Goal: Use online tool/utility: Utilize a website feature to perform a specific function

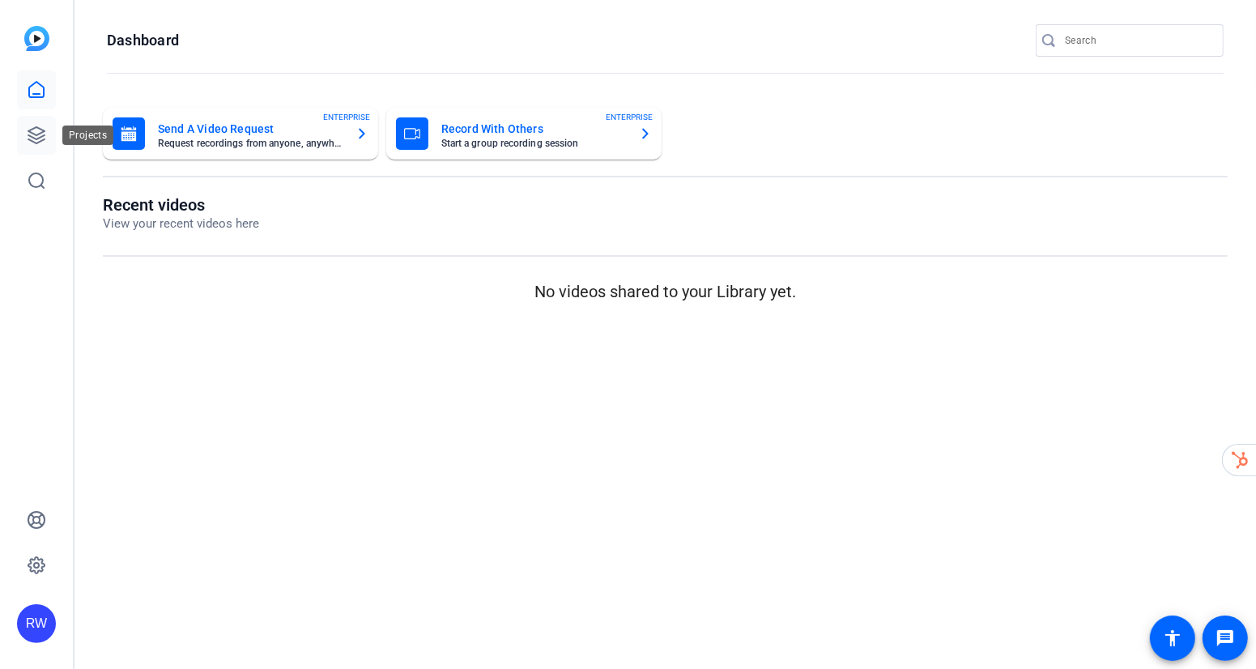
click at [44, 132] on icon at bounding box center [36, 135] width 19 height 19
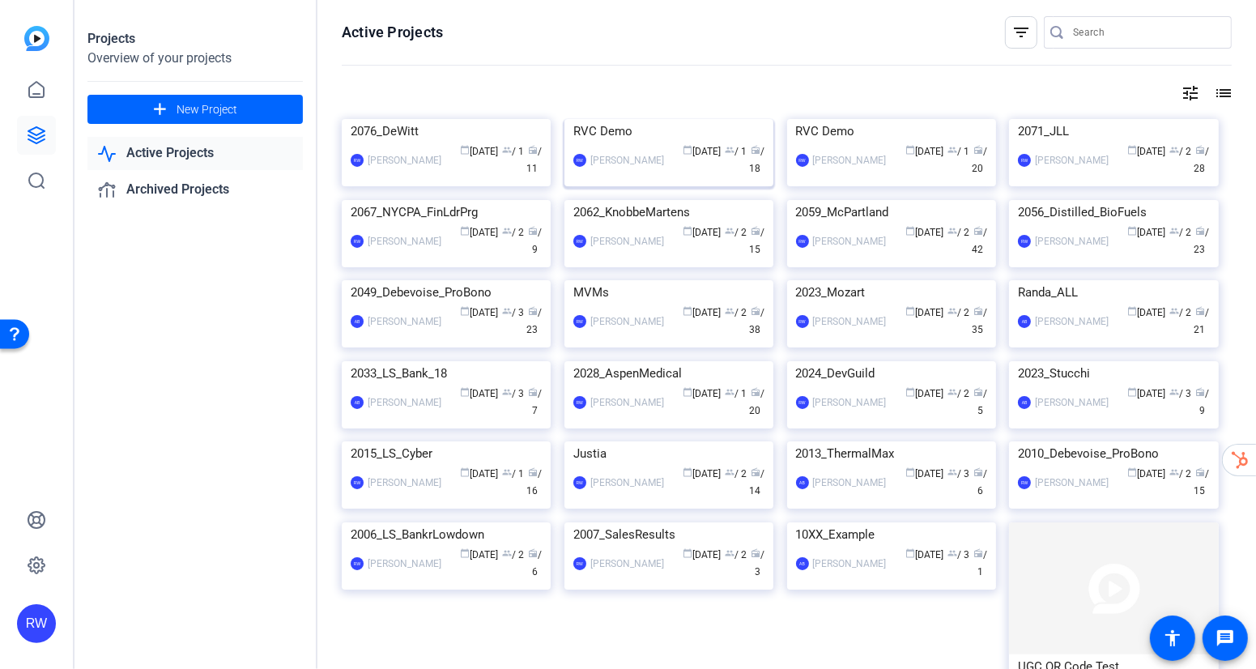
click at [670, 119] on img at bounding box center [669, 119] width 209 height 0
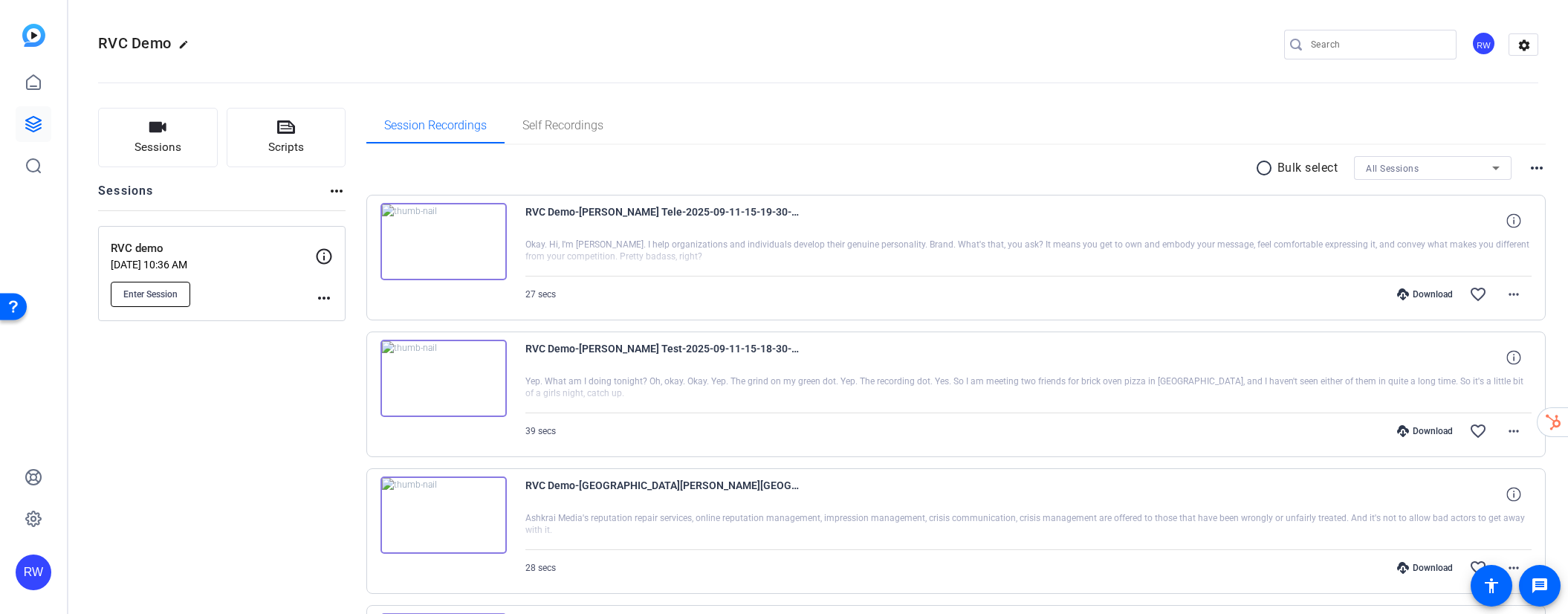
click at [162, 285] on button "Enter Session" at bounding box center [150, 295] width 80 height 26
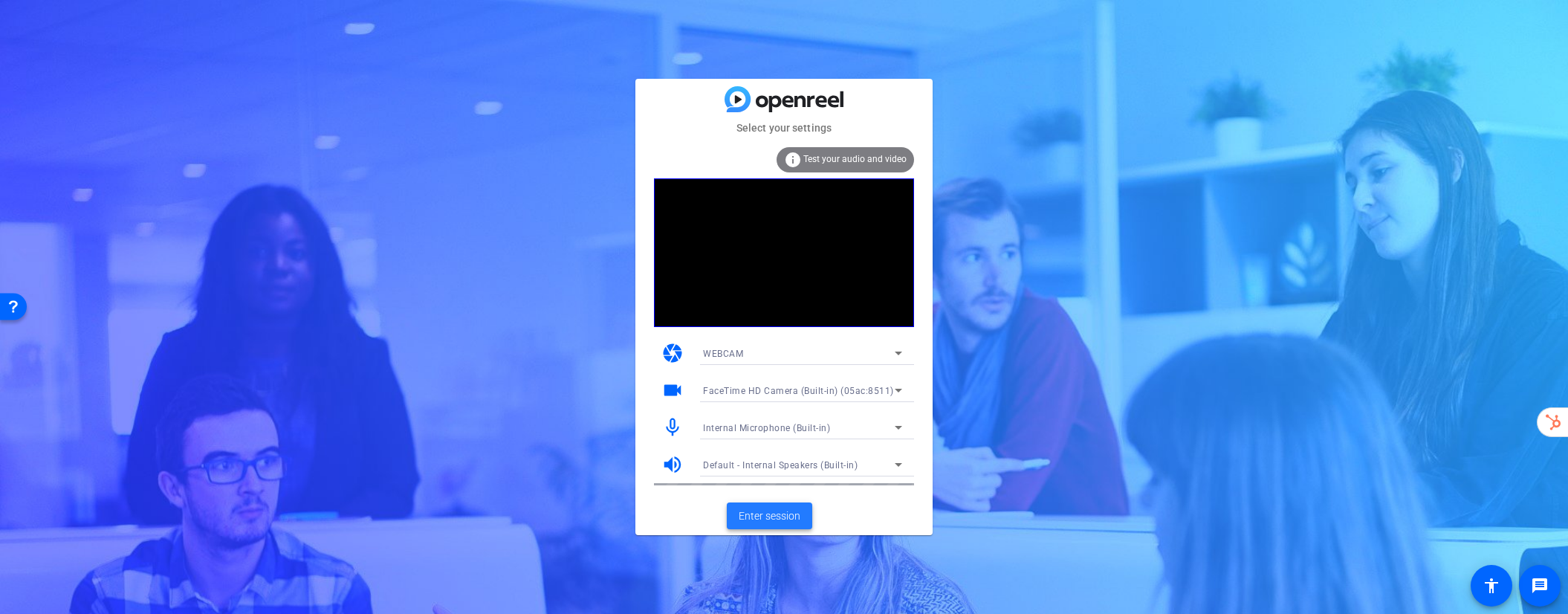
click at [783, 512] on span "Enter session" at bounding box center [769, 516] width 61 height 16
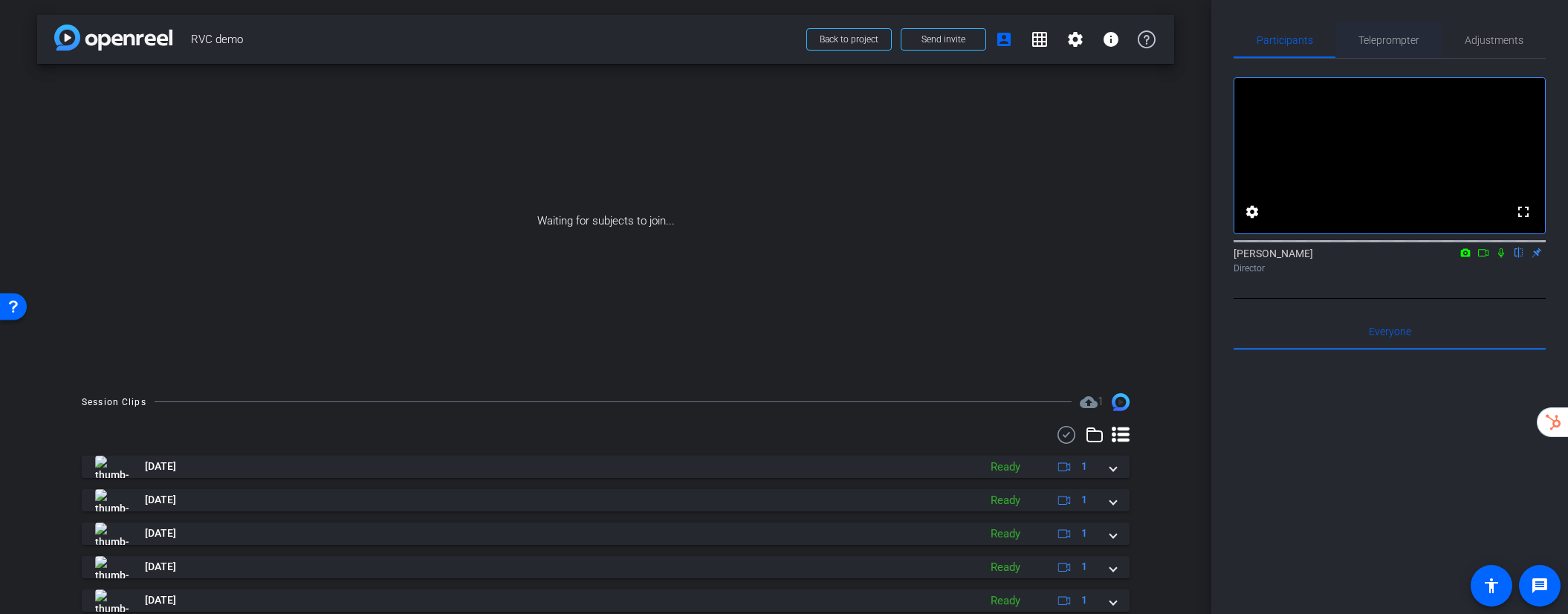
click at [1395, 39] on span "Teleprompter" at bounding box center [1389, 39] width 61 height 10
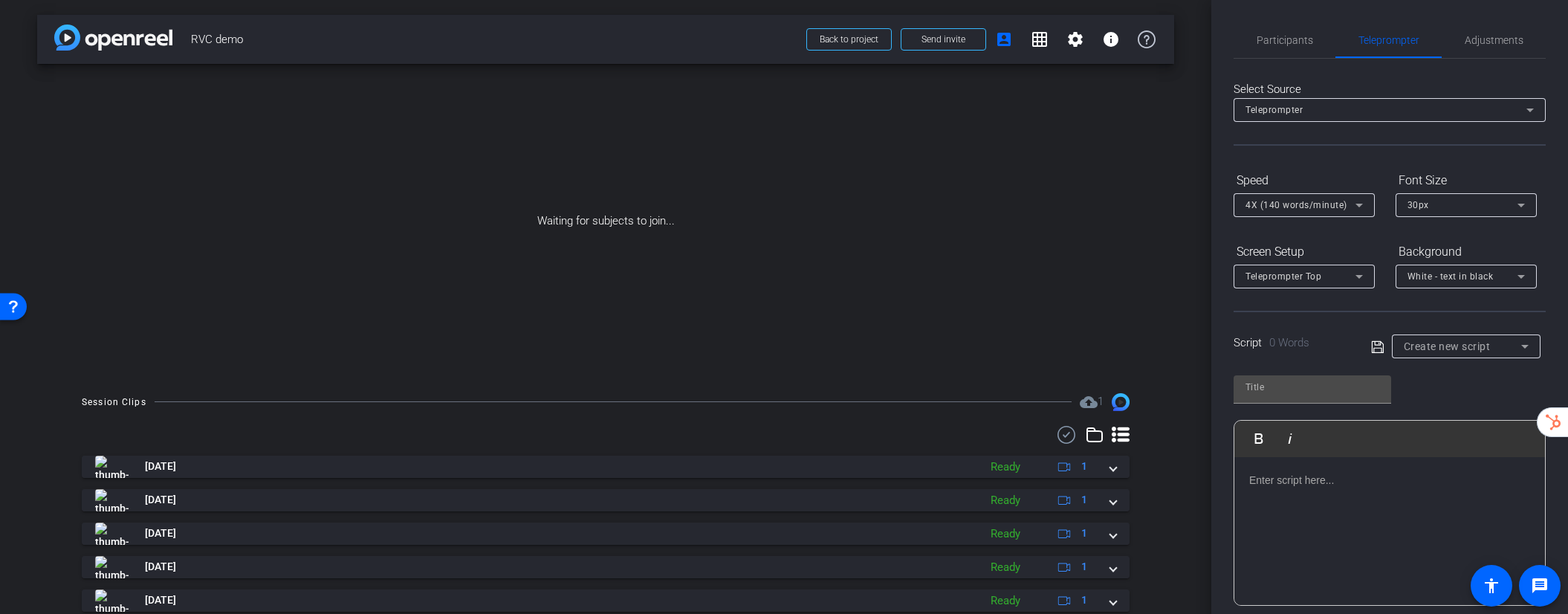
click at [1308, 491] on div at bounding box center [1389, 531] width 311 height 149
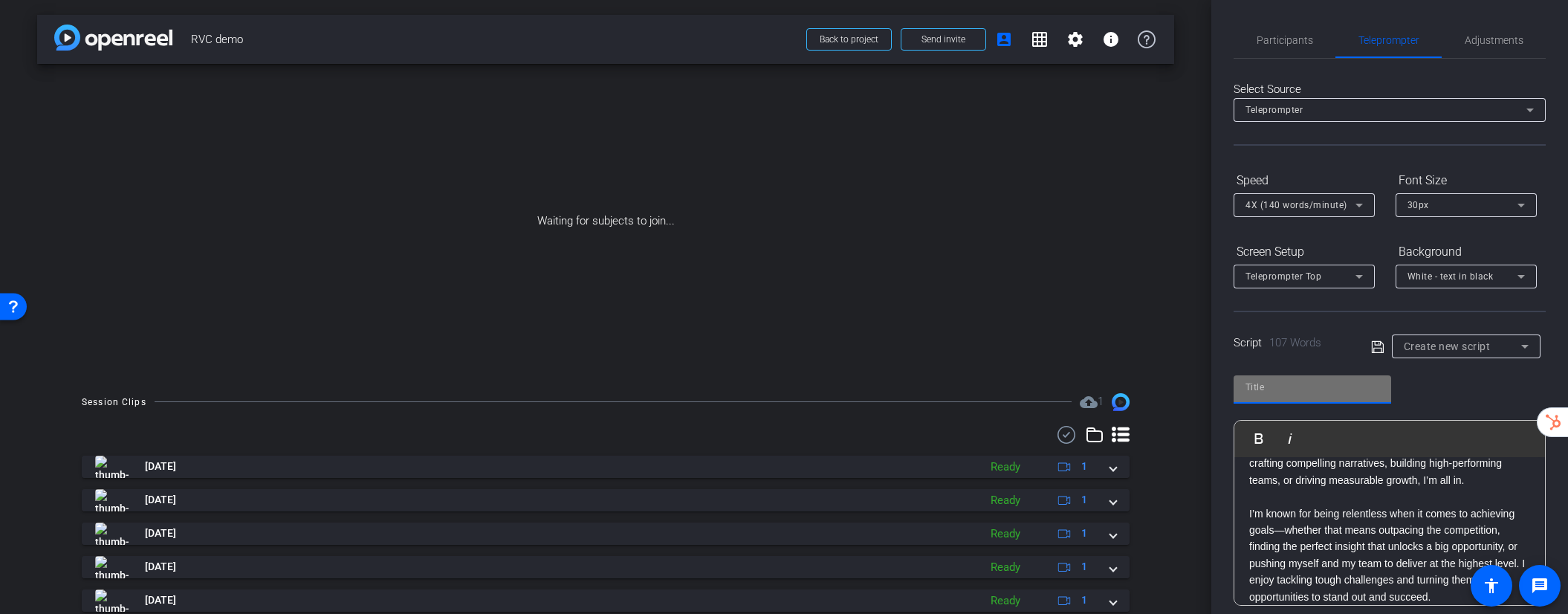
click at [1306, 385] on input "text" at bounding box center [1313, 386] width 134 height 17
type input "Jeremy"
click at [1376, 348] on icon at bounding box center [1378, 347] width 14 height 17
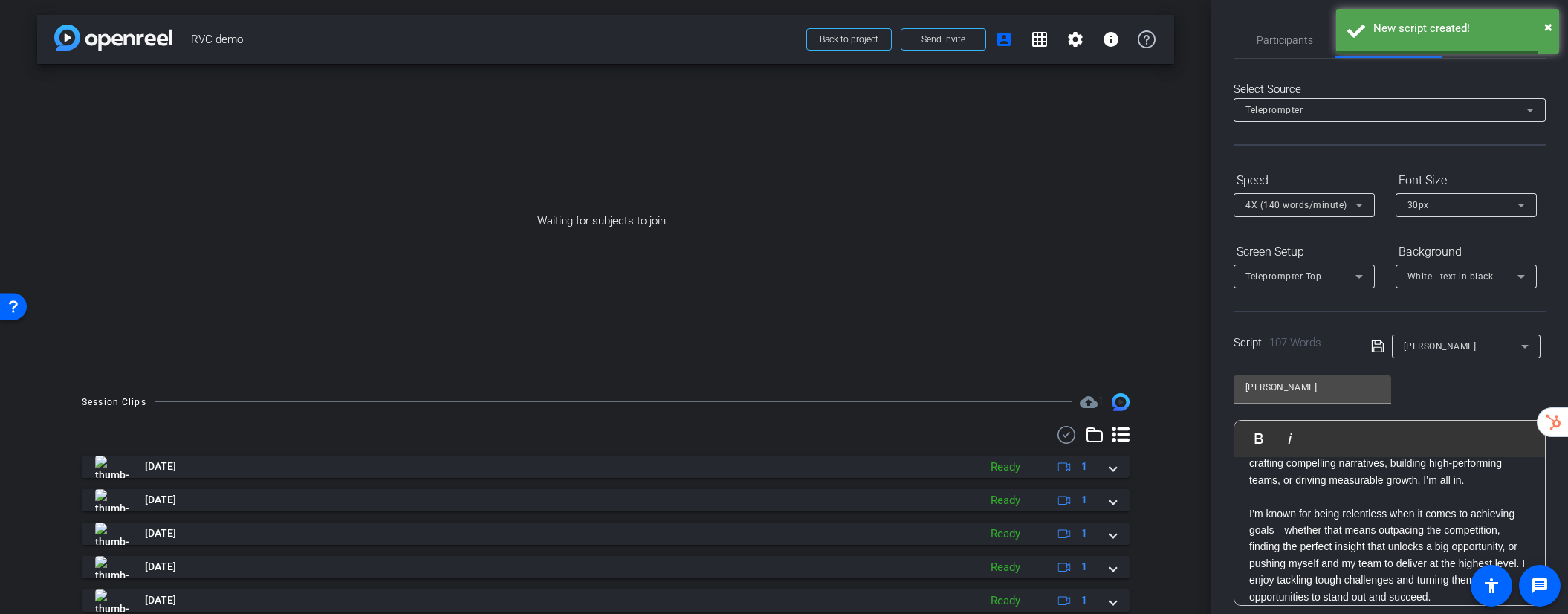
click at [1374, 513] on p "I’m a driven marketing and content leader who thrives on solving complex challe…" at bounding box center [1390, 489] width 281 height 233
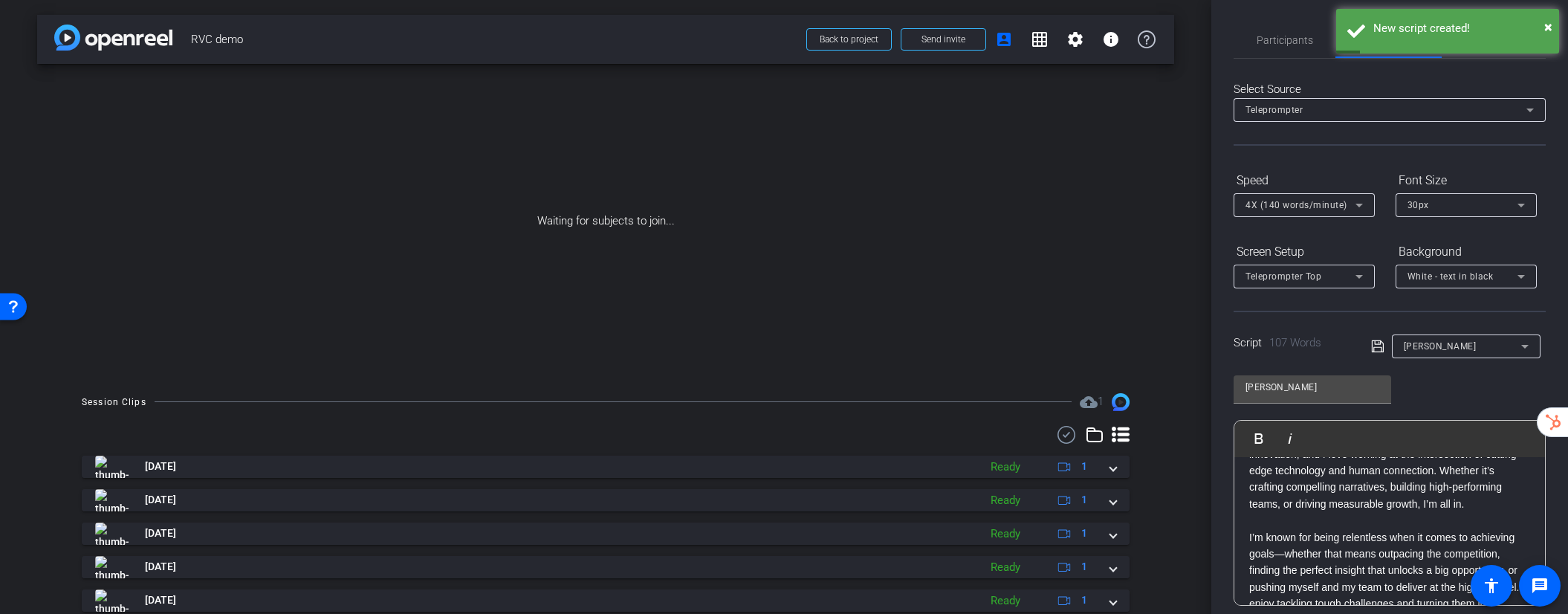
scroll to position [114, 0]
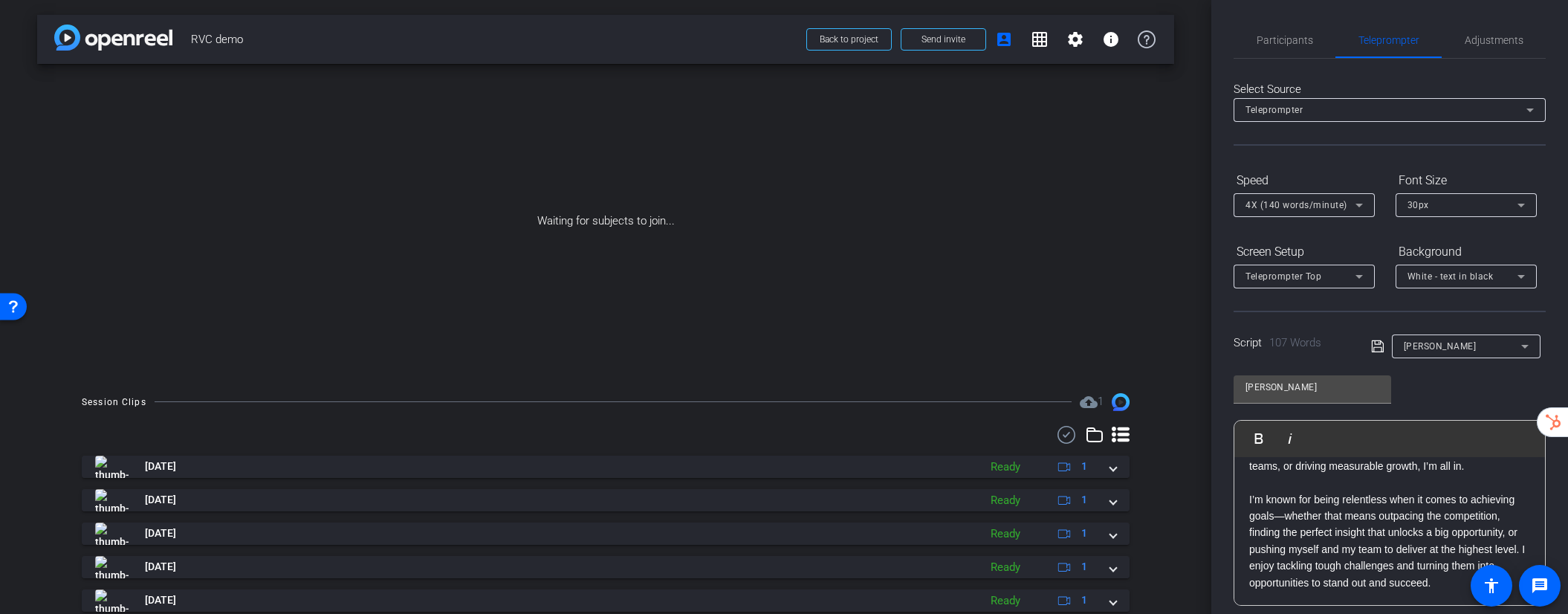
drag, startPoint x: 1250, startPoint y: 499, endPoint x: 1434, endPoint y: 655, distance: 241.2
click at [1434, 613] on html "Accessibility Screen-Reader Guide, Feedback, and Issue Reporting | New window m…" at bounding box center [784, 307] width 1568 height 614
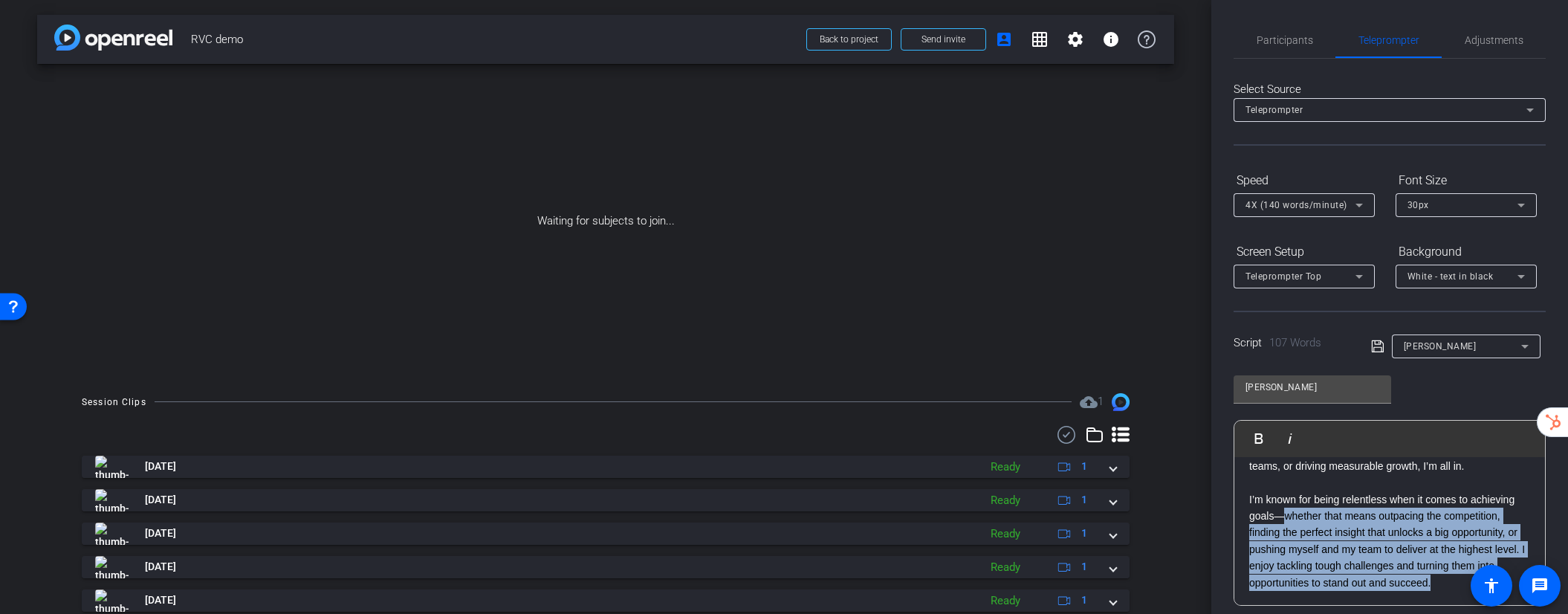
drag, startPoint x: 1447, startPoint y: 591, endPoint x: 1285, endPoint y: 514, distance: 179.4
click at [1284, 514] on div "I’m a driven marketing and content leader who thrives on solving complex challe…" at bounding box center [1389, 474] width 311 height 262
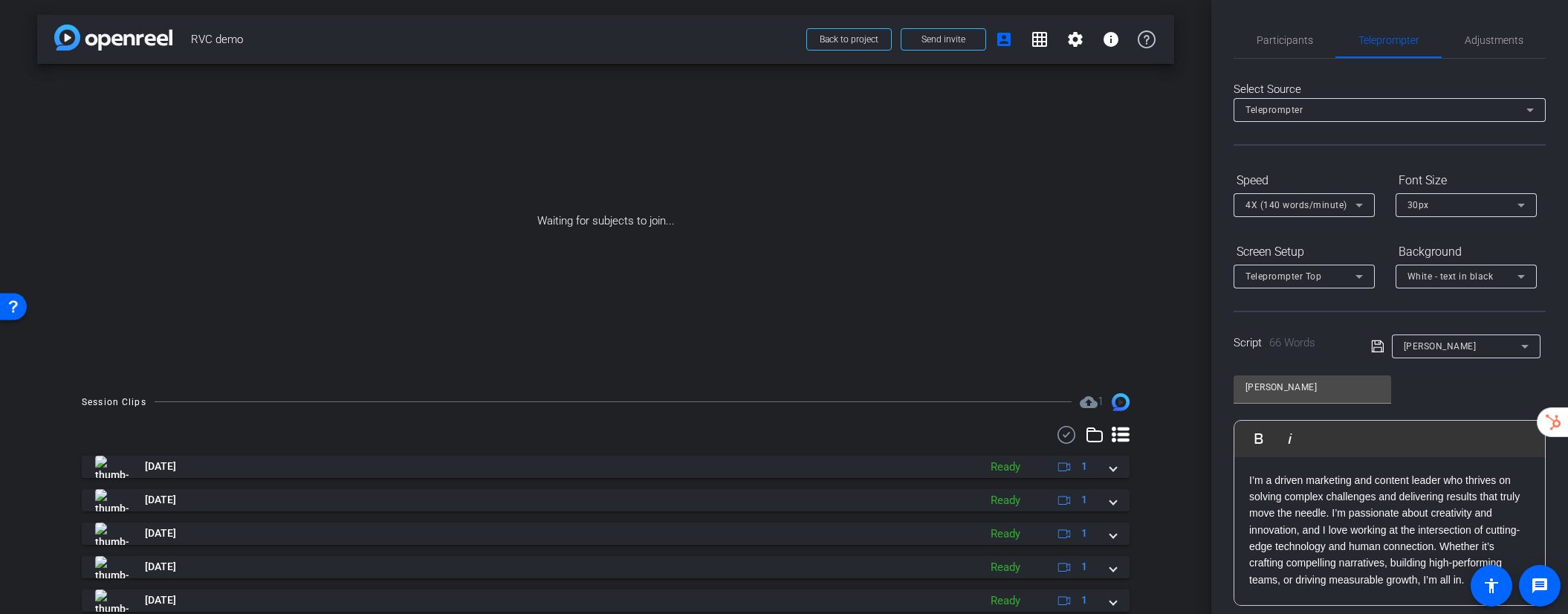
scroll to position [0, 0]
click at [1387, 342] on span at bounding box center [1382, 345] width 21 height 14
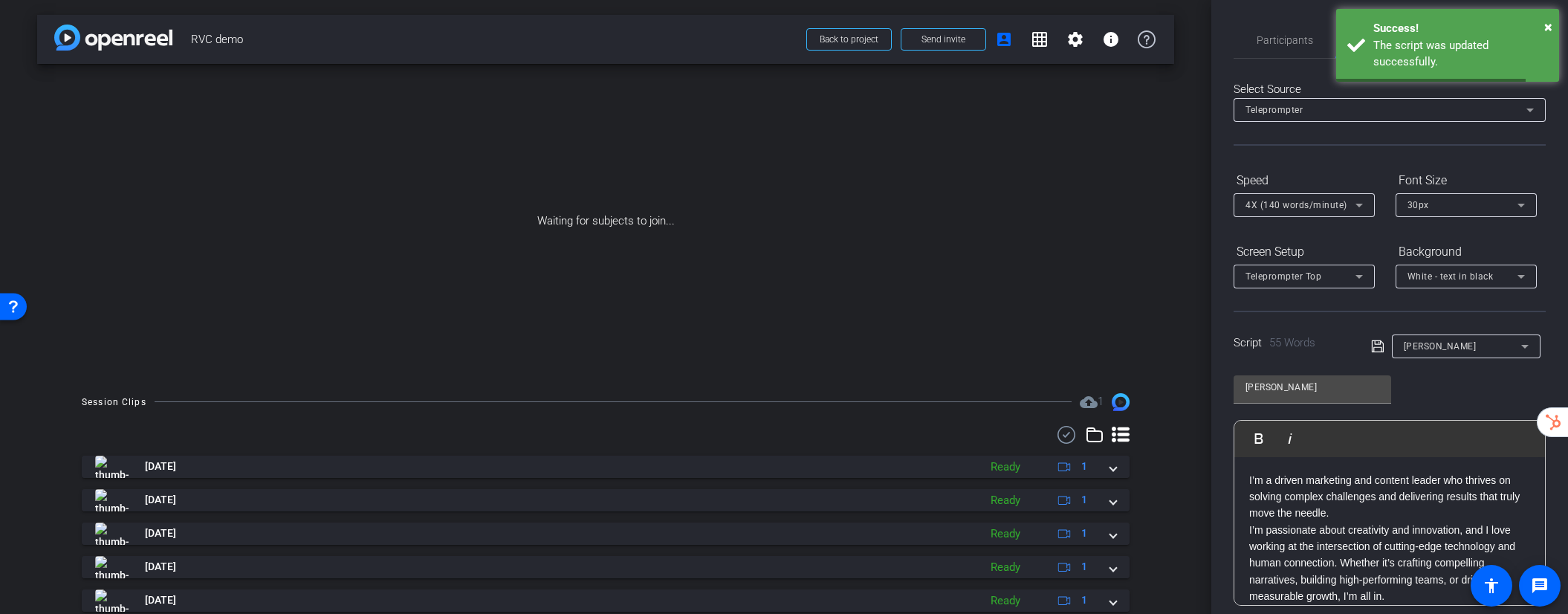
click at [1375, 346] on icon at bounding box center [1378, 346] width 14 height 17
